Goal: Use online tool/utility: Utilize a website feature to perform a specific function

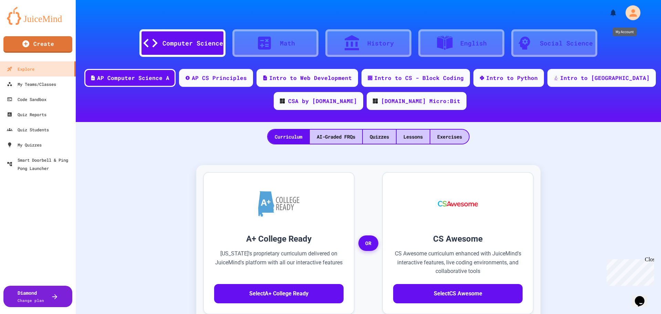
click at [630, 7] on div "My Account" at bounding box center [633, 12] width 15 height 15
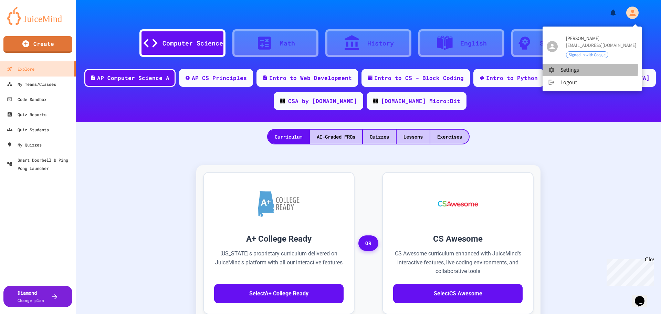
click at [549, 69] on icon at bounding box center [551, 69] width 7 height 7
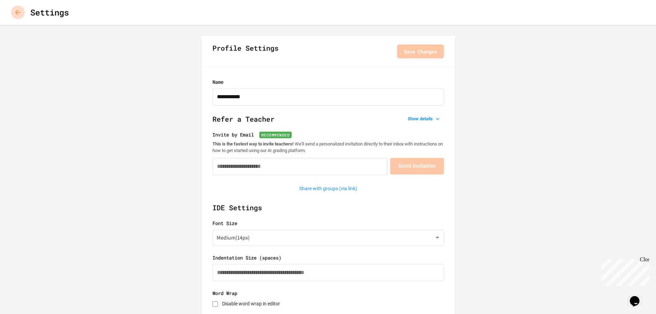
click at [22, 10] on button "button" at bounding box center [18, 13] width 14 height 14
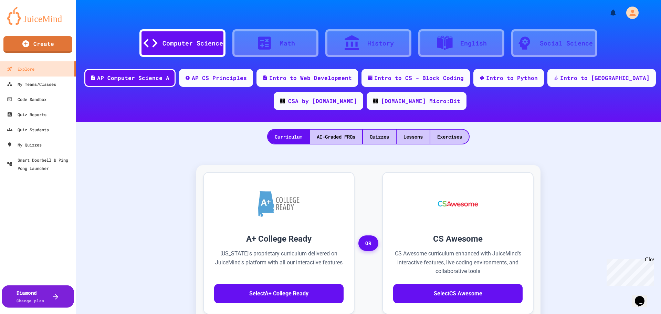
click at [43, 297] on div "Diamond Change plan" at bounding box center [31, 296] width 28 height 15
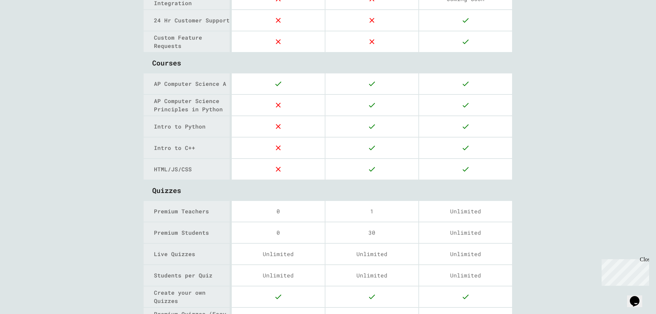
scroll to position [896, 0]
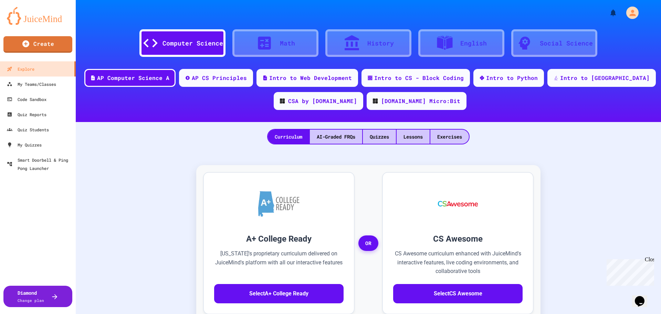
drag, startPoint x: 650, startPoint y: 257, endPoint x: 1254, endPoint y: 513, distance: 656.0
click at [650, 257] on div "Close" at bounding box center [649, 260] width 9 height 9
click at [248, 73] on div "AP CS Principles" at bounding box center [219, 77] width 57 height 9
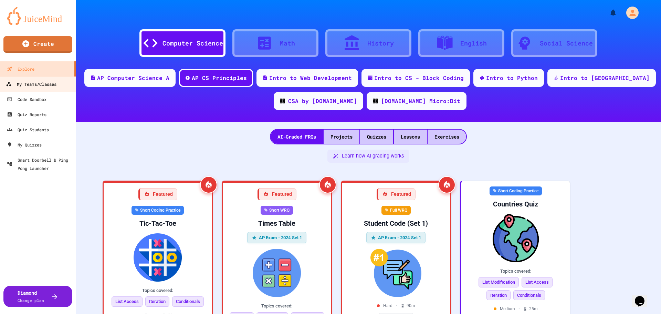
click at [43, 89] on link "My Teams/Classes" at bounding box center [38, 84] width 78 height 16
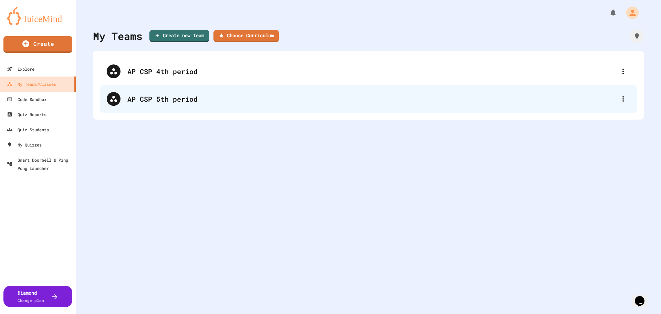
click at [200, 88] on div "AP CSP 5th period" at bounding box center [368, 99] width 537 height 28
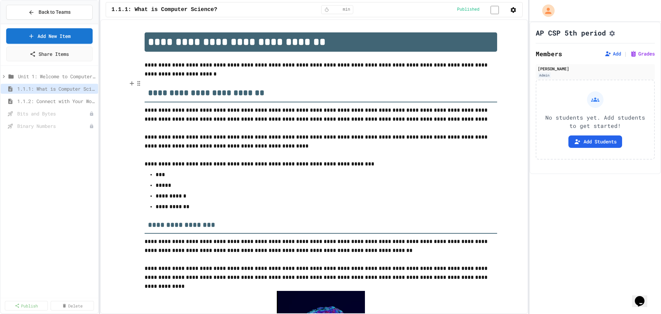
scroll to position [1127, 0]
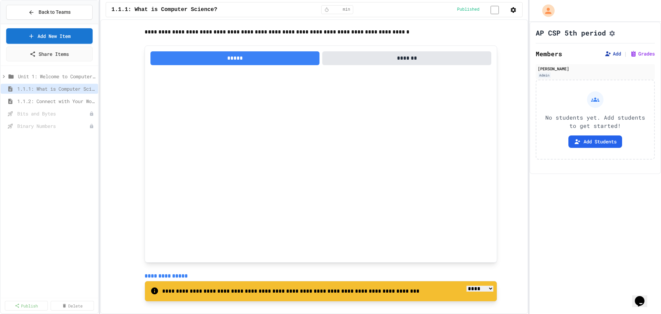
click at [612, 56] on button "Add" at bounding box center [613, 53] width 17 height 7
click at [553, 16] on icon "My Account" at bounding box center [549, 10] width 11 height 11
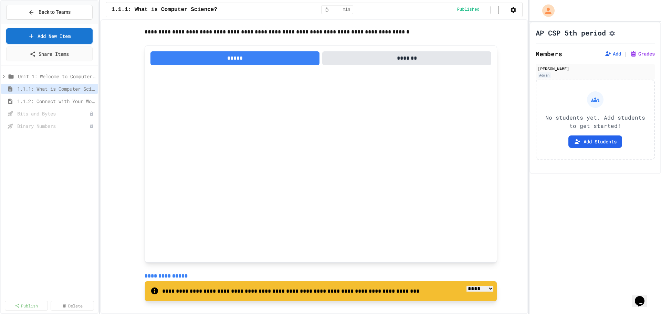
click at [0, 313] on div at bounding box center [330, 314] width 661 height 0
click at [512, 14] on button "button" at bounding box center [513, 10] width 7 height 8
click at [503, 313] on li "Edit Lesson Plan" at bounding box center [334, 320] width 655 height 11
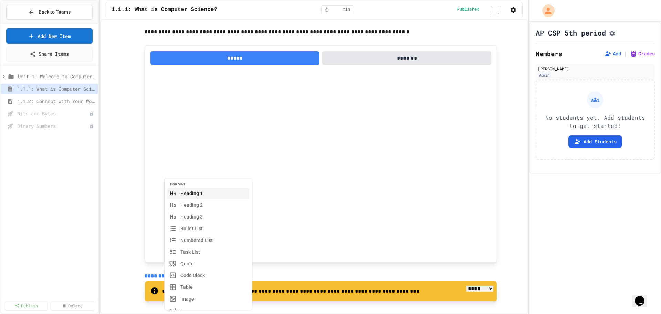
scroll to position [916, 0]
click at [148, 132] on div "**********" at bounding box center [338, 103] width 430 height 1339
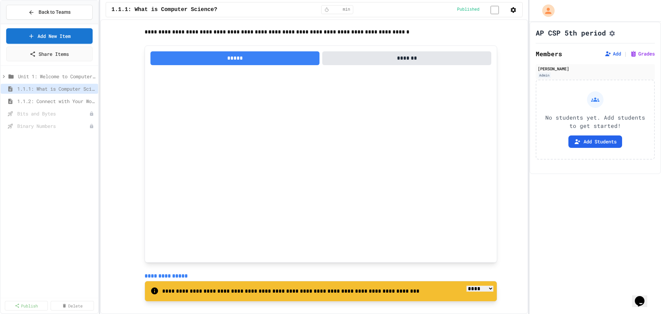
scroll to position [813, 0]
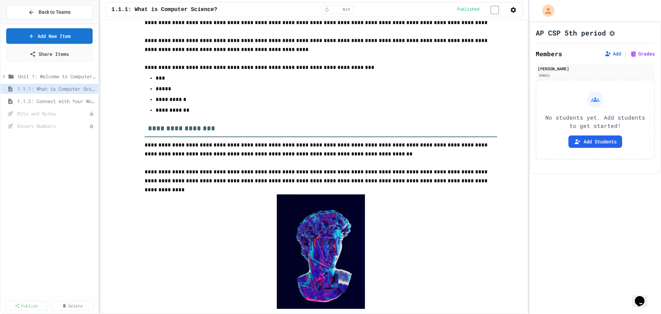
scroll to position [93, 0]
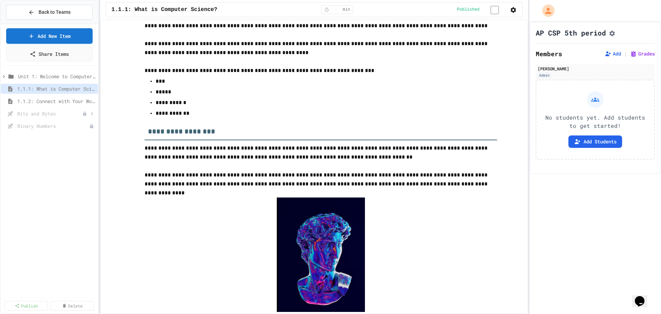
click at [53, 112] on span "Bits and Bytes" at bounding box center [49, 113] width 65 height 7
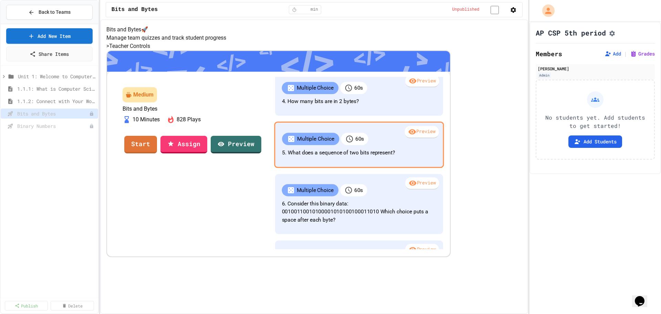
scroll to position [172, 0]
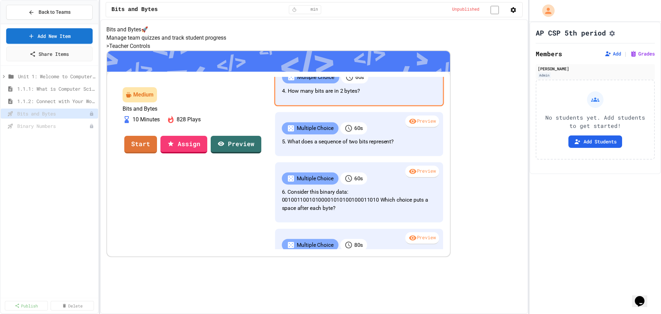
click at [385, 95] on p "4. How many bits are in 2 bytes?" at bounding box center [359, 91] width 154 height 8
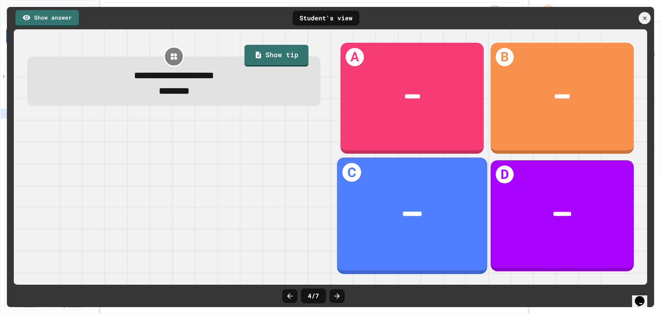
click at [406, 243] on div "C *******" at bounding box center [412, 215] width 151 height 116
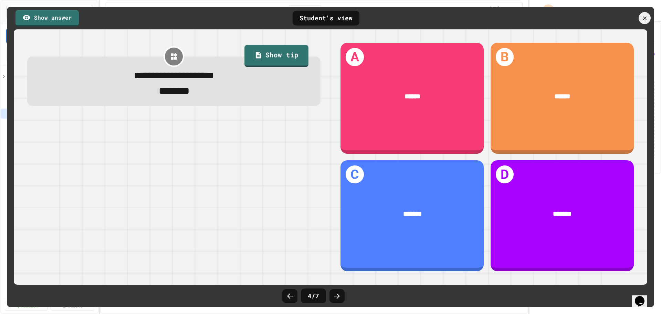
click at [316, 15] on div "Student's view" at bounding box center [326, 18] width 67 height 15
click at [33, 21] on link "Show answer" at bounding box center [47, 17] width 61 height 17
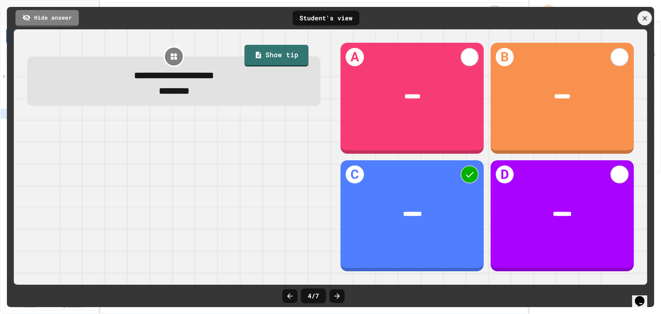
click at [644, 23] on div at bounding box center [645, 18] width 14 height 14
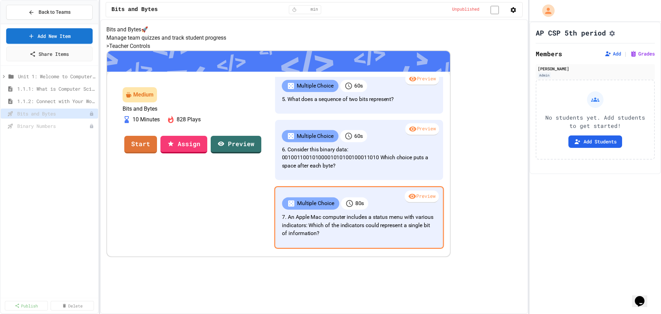
scroll to position [333, 0]
click at [369, 237] on p "7. An Apple Mac computer includes a status menu with various indicators: Which …" at bounding box center [359, 225] width 154 height 24
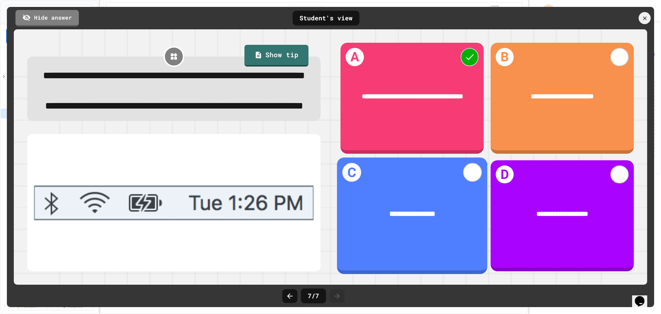
scroll to position [331, 0]
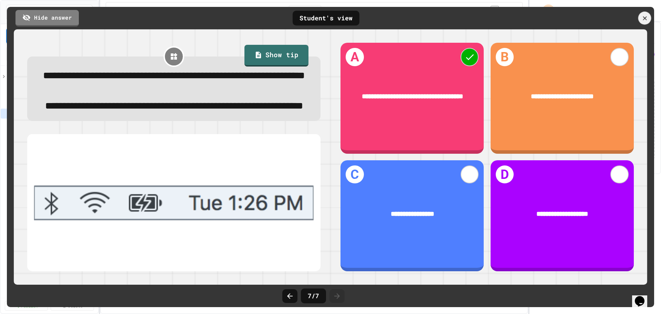
click at [650, 19] on div at bounding box center [645, 18] width 13 height 13
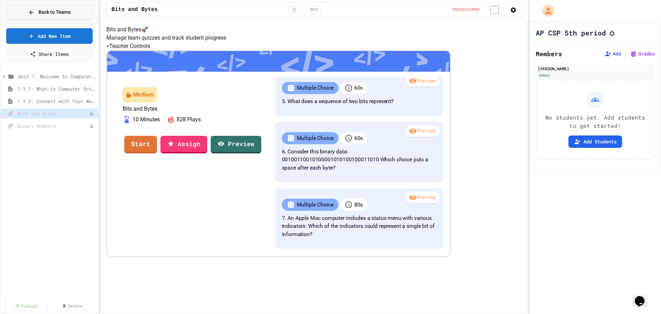
click at [57, 12] on span "Back to Teams" at bounding box center [55, 12] width 32 height 7
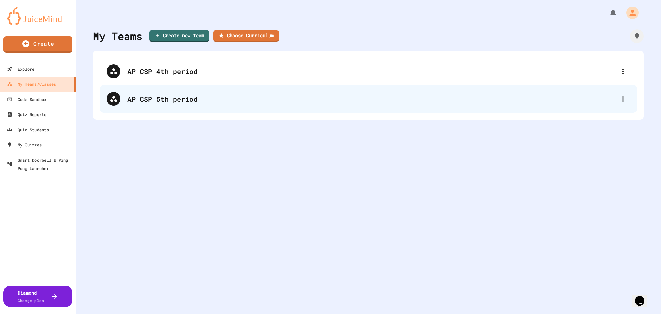
click at [189, 85] on div "AP CSP 5th period" at bounding box center [368, 99] width 537 height 28
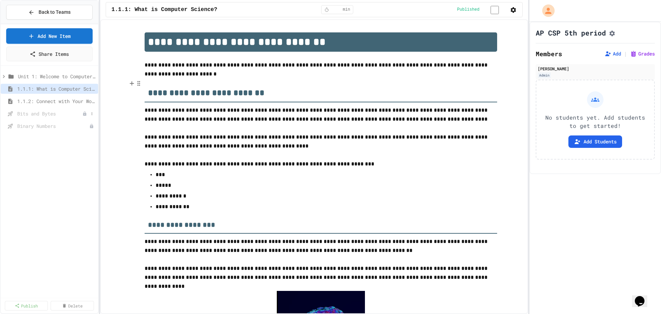
scroll to position [1127, 0]
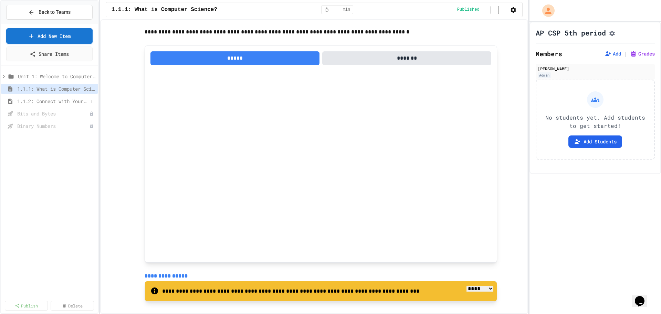
click at [39, 102] on span "1.1.2: Connect with Your World" at bounding box center [52, 100] width 71 height 7
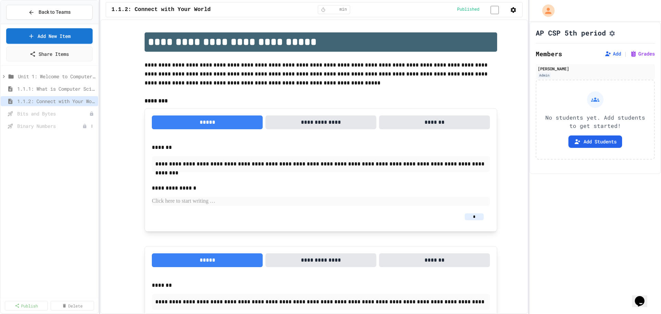
click at [63, 128] on span "Binary Numbers" at bounding box center [49, 125] width 65 height 7
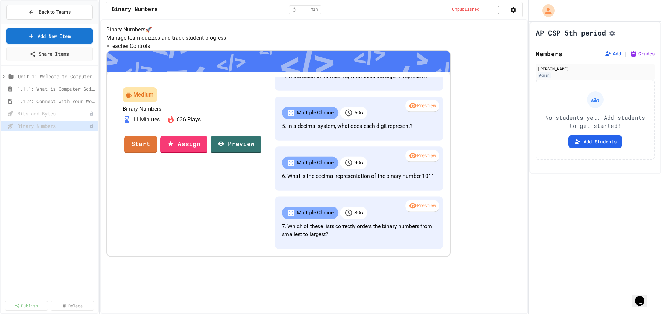
scroll to position [352, 0]
click at [42, 98] on span "1.1.2: Connect with Your World" at bounding box center [52, 100] width 71 height 7
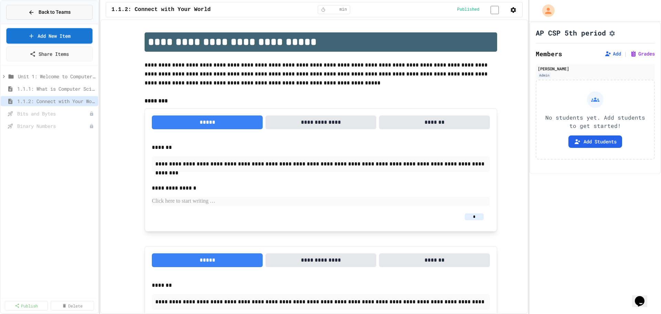
click at [41, 12] on span "Back to Teams" at bounding box center [55, 12] width 32 height 7
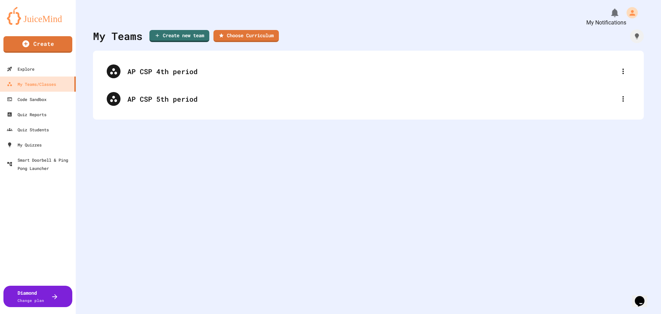
click at [611, 13] on icon "My Notifications" at bounding box center [614, 13] width 7 height 9
click at [32, 103] on div "Code Sandbox" at bounding box center [26, 99] width 41 height 9
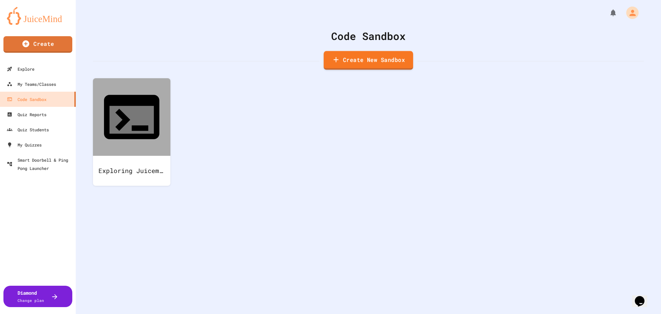
click at [329, 63] on link "Create New Sandbox" at bounding box center [369, 60] width 90 height 19
type input "*"
type input "*******"
click at [335, 169] on body "We are updating our servers at 7PM EST on 3/11/2025. JuiceMind should continue …" at bounding box center [330, 157] width 661 height 314
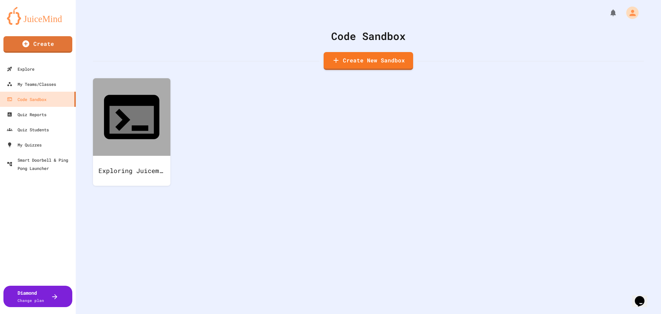
type input "********"
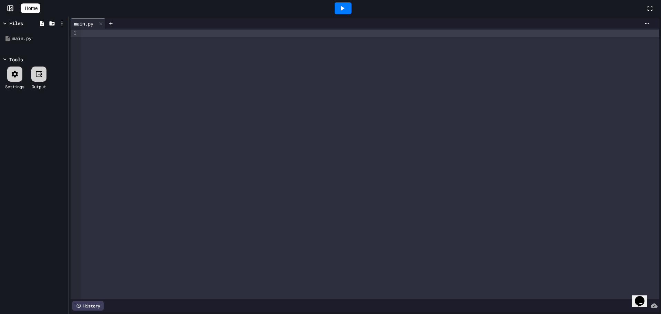
click at [102, 40] on div at bounding box center [370, 164] width 579 height 270
click at [110, 20] on div at bounding box center [110, 23] width 11 height 10
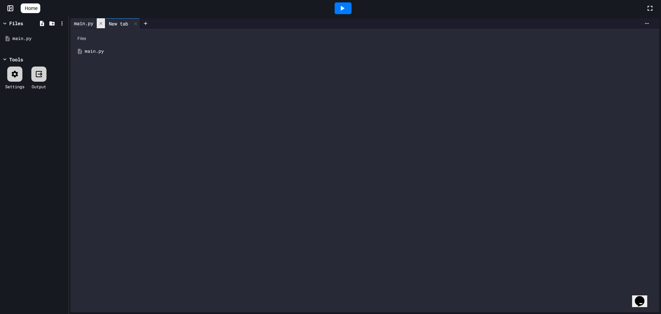
click at [102, 22] on icon at bounding box center [101, 23] width 5 height 5
click at [95, 52] on div "main.py" at bounding box center [370, 51] width 571 height 7
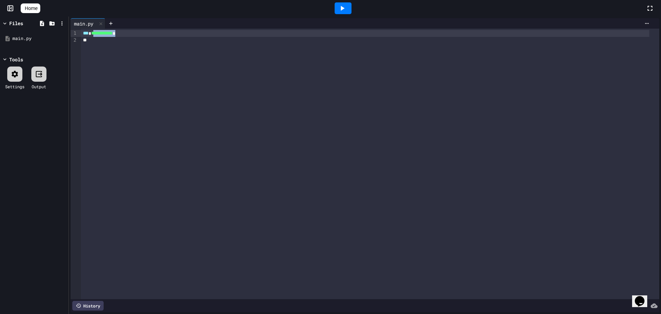
drag, startPoint x: 132, startPoint y: 34, endPoint x: 95, endPoint y: 35, distance: 36.5
click at [95, 35] on div "**********" at bounding box center [365, 33] width 568 height 7
click at [64, 23] on icon at bounding box center [62, 23] width 6 height 6
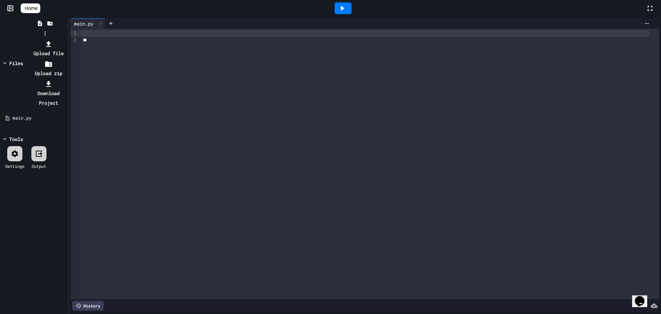
click at [38, 39] on div at bounding box center [45, 39] width 44 height 0
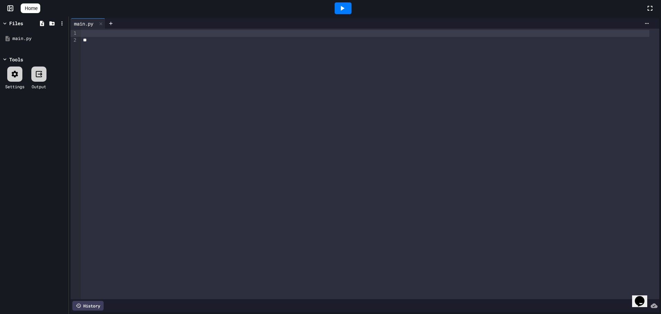
click at [38, 75] on icon at bounding box center [39, 74] width 8 height 8
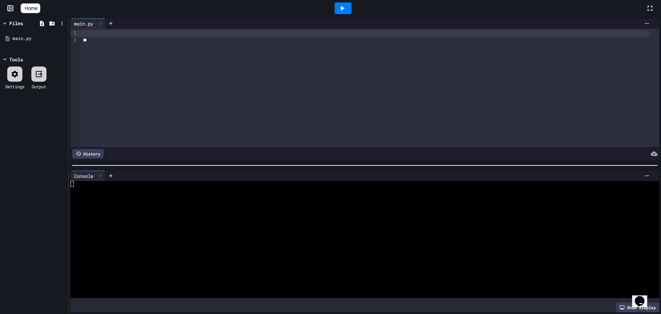
click at [38, 73] on icon at bounding box center [39, 74] width 8 height 8
click at [650, 3] on div at bounding box center [653, 8] width 15 height 19
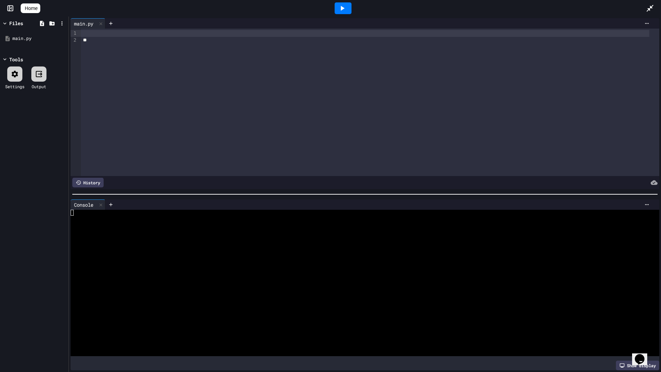
click at [652, 10] on icon at bounding box center [650, 8] width 8 height 8
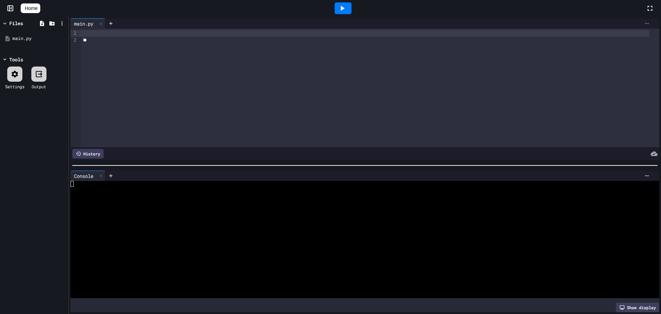
click at [646, 23] on icon at bounding box center [648, 23] width 4 height 1
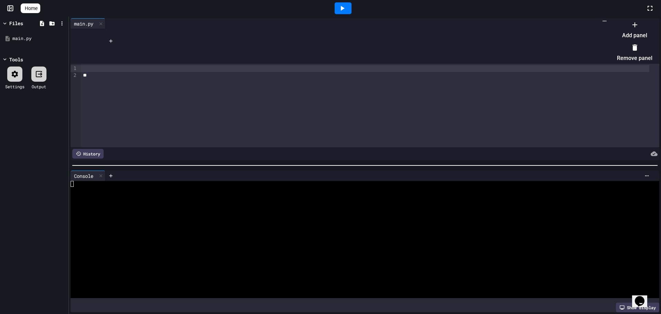
click at [610, 19] on div at bounding box center [631, 19] width 42 height 0
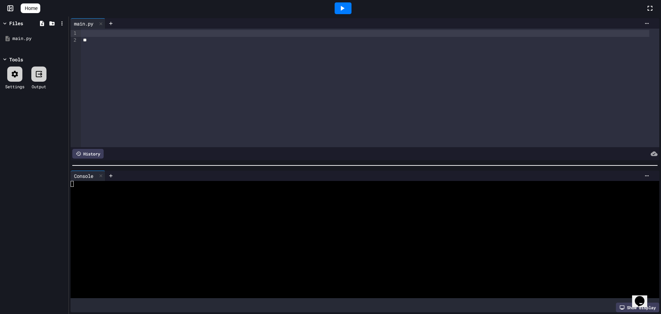
click at [36, 6] on span "Home" at bounding box center [31, 8] width 13 height 7
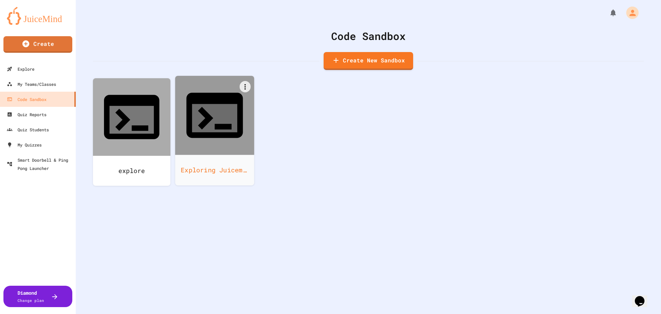
click at [242, 114] on div at bounding box center [214, 115] width 79 height 79
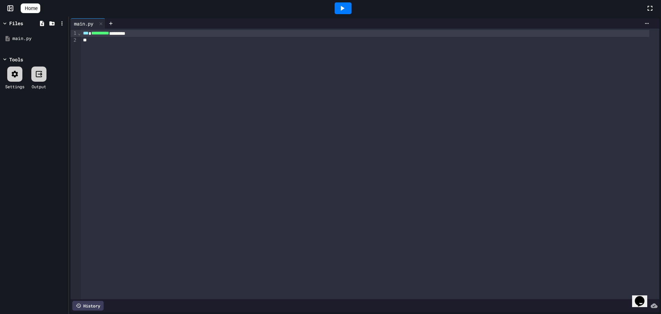
click at [347, 7] on icon at bounding box center [342, 8] width 8 height 8
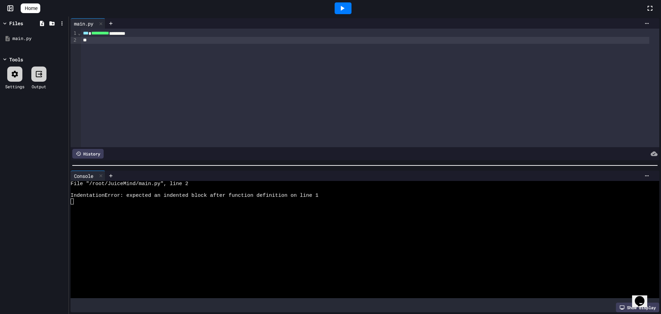
click at [130, 39] on div at bounding box center [365, 40] width 568 height 7
drag, startPoint x: 134, startPoint y: 41, endPoint x: 92, endPoint y: 45, distance: 42.9
click at [90, 45] on div "**********" at bounding box center [370, 88] width 579 height 119
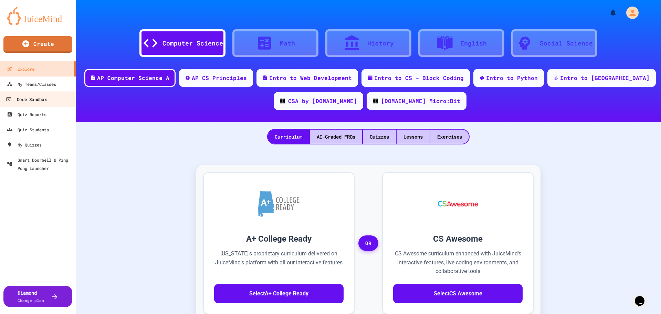
click at [65, 104] on link "Code Sandbox" at bounding box center [38, 99] width 78 height 16
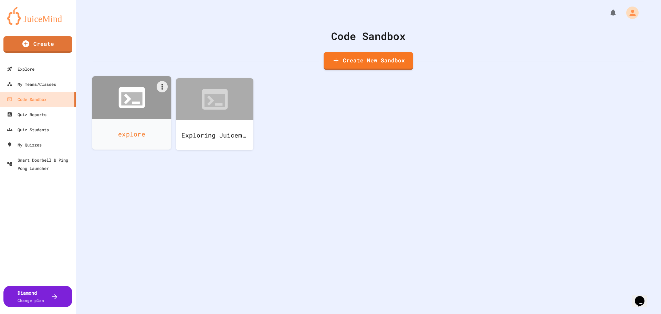
click at [147, 103] on icon at bounding box center [132, 98] width 32 height 32
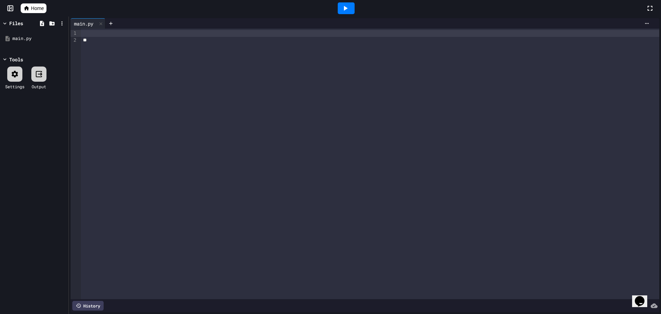
click at [111, 33] on div at bounding box center [370, 33] width 579 height 7
click at [341, 8] on div at bounding box center [346, 8] width 17 height 12
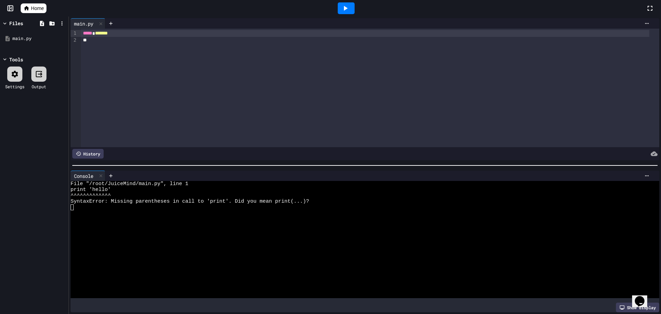
click at [99, 32] on span "*******" at bounding box center [101, 33] width 13 height 5
click at [133, 38] on div at bounding box center [365, 40] width 568 height 7
click at [130, 37] on div "***** * *******" at bounding box center [365, 33] width 568 height 7
click at [345, 10] on icon at bounding box center [346, 8] width 4 height 5
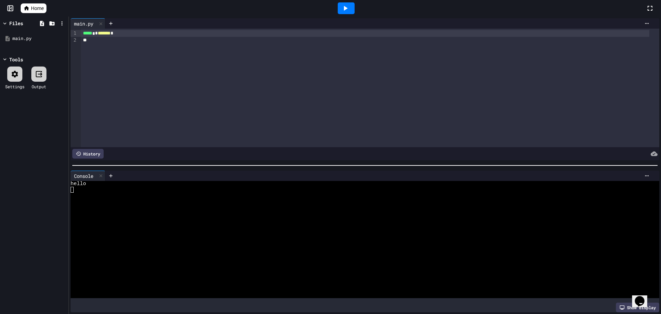
click at [138, 41] on div at bounding box center [365, 40] width 568 height 7
click at [99, 39] on span "****" at bounding box center [95, 40] width 8 height 5
drag, startPoint x: 104, startPoint y: 41, endPoint x: 95, endPoint y: 41, distance: 8.3
click at [95, 41] on span "****" at bounding box center [95, 40] width 8 height 5
drag, startPoint x: 137, startPoint y: 43, endPoint x: 131, endPoint y: 42, distance: 6.7
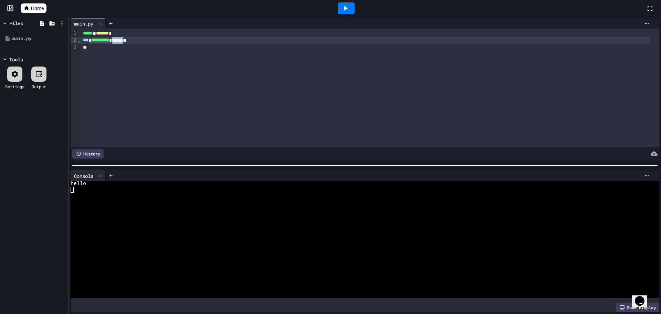
click at [123, 42] on span "******" at bounding box center [117, 40] width 11 height 5
click at [123, 40] on span "******" at bounding box center [117, 40] width 11 height 5
click at [147, 39] on div "**********" at bounding box center [365, 40] width 568 height 7
click at [342, 7] on icon at bounding box center [345, 8] width 8 height 8
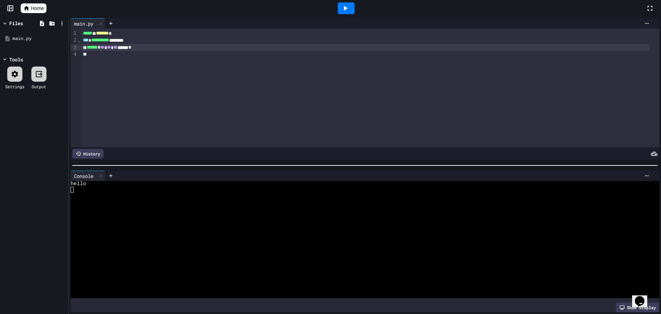
click at [348, 7] on icon at bounding box center [345, 8] width 8 height 8
click at [22, 24] on div "Files" at bounding box center [16, 23] width 14 height 7
click at [19, 77] on icon at bounding box center [15, 74] width 8 height 8
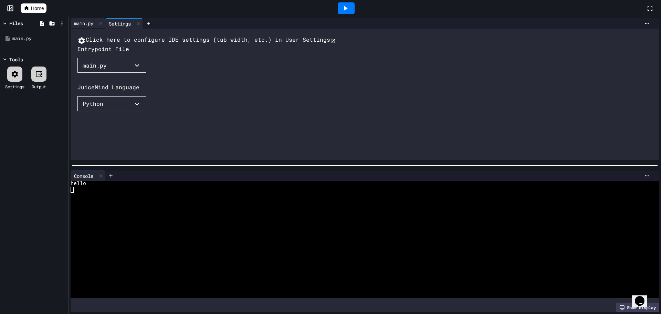
click at [90, 25] on div "main.py" at bounding box center [84, 23] width 26 height 7
